Goal: Task Accomplishment & Management: Use online tool/utility

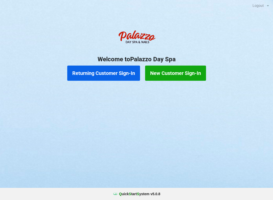
click at [105, 77] on button "Returning Customer Sign-In" at bounding box center [103, 73] width 73 height 15
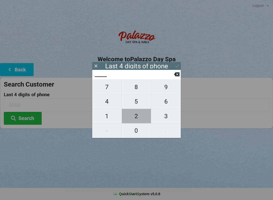
click at [137, 121] on span "2" at bounding box center [136, 116] width 29 height 11
type input "2___"
click at [141, 135] on span "0" at bounding box center [136, 130] width 29 height 11
type input "20__"
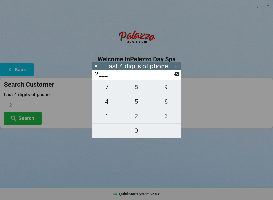
type input "20__"
click at [173, 103] on span "6" at bounding box center [166, 101] width 30 height 11
type input "206_"
click at [171, 105] on span "6" at bounding box center [166, 101] width 30 height 11
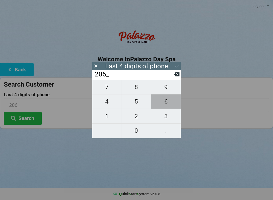
type input "2066"
click at [176, 76] on icon at bounding box center [176, 74] width 5 height 4
click at [165, 105] on span "6" at bounding box center [166, 101] width 30 height 11
type input "2066"
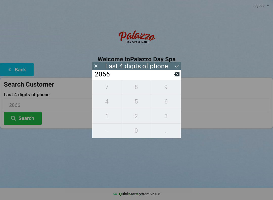
click at [33, 121] on button "Search" at bounding box center [23, 118] width 38 height 13
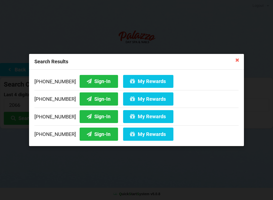
click at [92, 134] on button "Sign-In" at bounding box center [99, 133] width 38 height 13
